Goal: Task Accomplishment & Management: Manage account settings

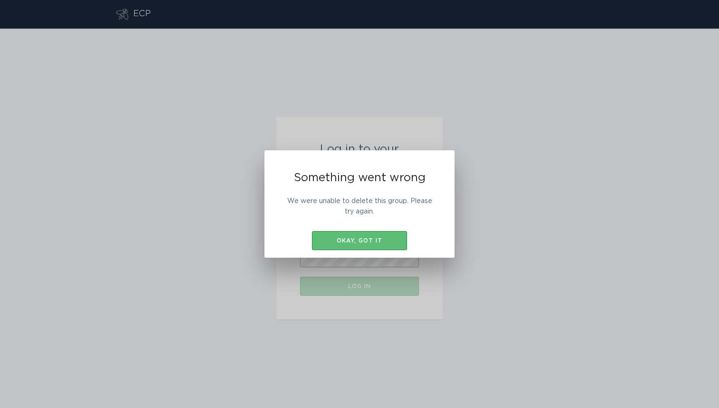
type input "[EMAIL_ADDRESS][DOMAIN_NAME]"
click at [359, 286] on button "Log in" at bounding box center [359, 286] width 119 height 19
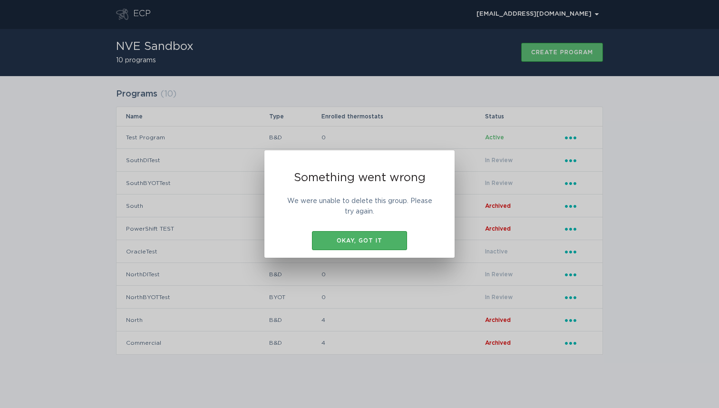
click at [369, 238] on div "Okay, got it" at bounding box center [360, 241] width 86 height 6
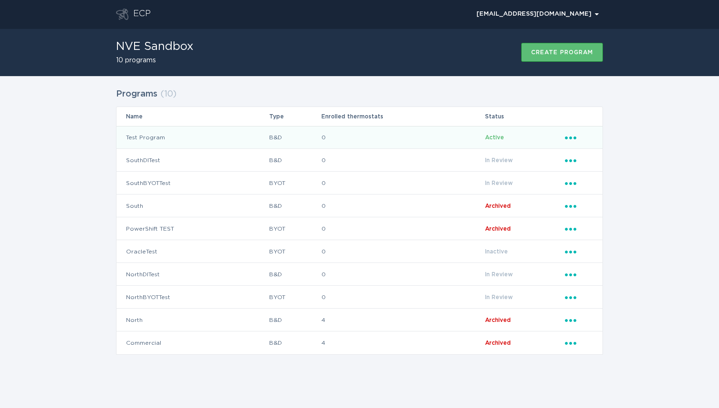
click at [156, 140] on td "Test Program" at bounding box center [192, 137] width 152 height 23
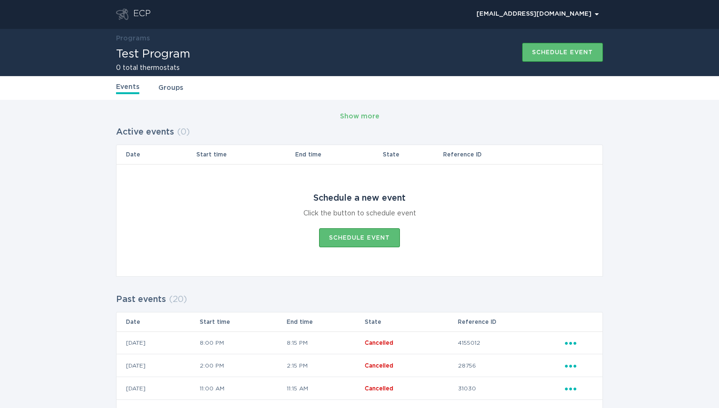
click at [171, 86] on link "Groups" at bounding box center [170, 88] width 25 height 10
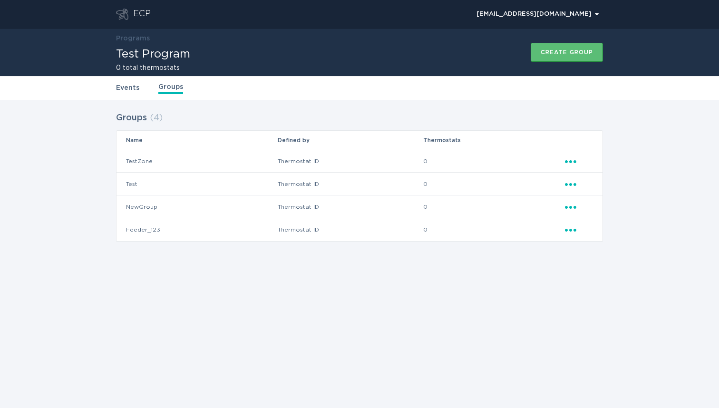
click at [571, 184] on icon "Popover menu" at bounding box center [570, 184] width 11 height 3
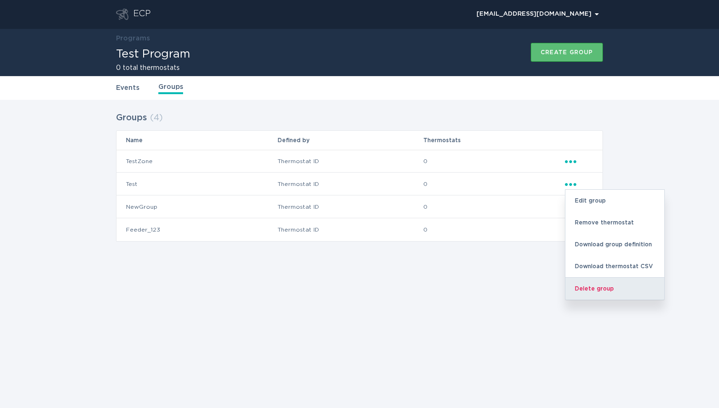
click at [602, 288] on div "Delete group" at bounding box center [614, 288] width 99 height 22
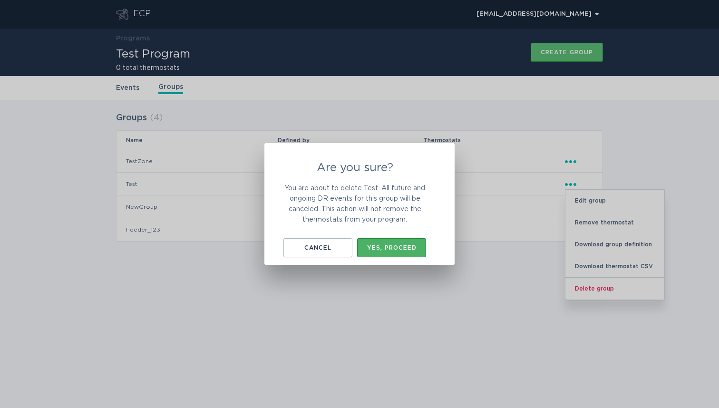
click at [404, 246] on div "Yes, proceed" at bounding box center [391, 248] width 59 height 6
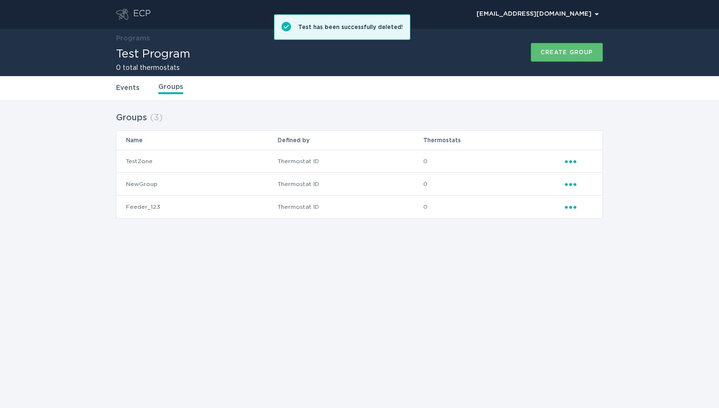
click at [570, 184] on icon "Popover menu" at bounding box center [570, 184] width 11 height 3
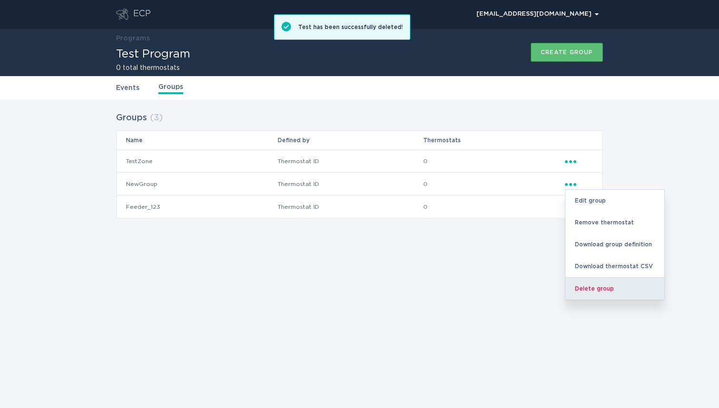
click at [589, 289] on div "Delete group" at bounding box center [614, 288] width 99 height 22
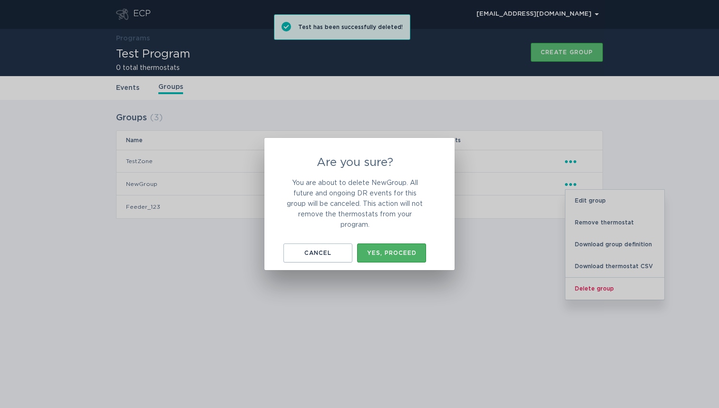
click at [394, 255] on div "Yes, proceed" at bounding box center [391, 253] width 59 height 6
